Goal: Find specific page/section: Find specific page/section

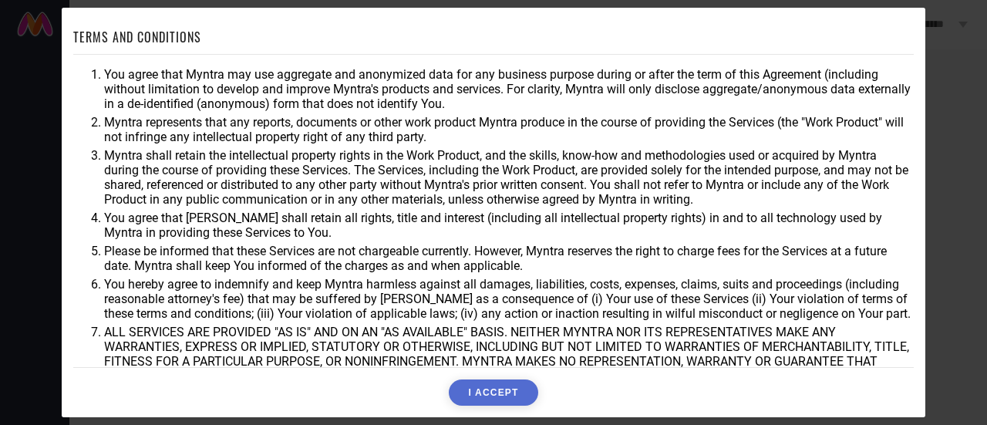
click at [986, 104] on div "TERMS AND CONDITIONS You agree that Myntra may use aggregate and anonymized dat…" at bounding box center [493, 212] width 987 height 425
